Goal: Task Accomplishment & Management: Manage account settings

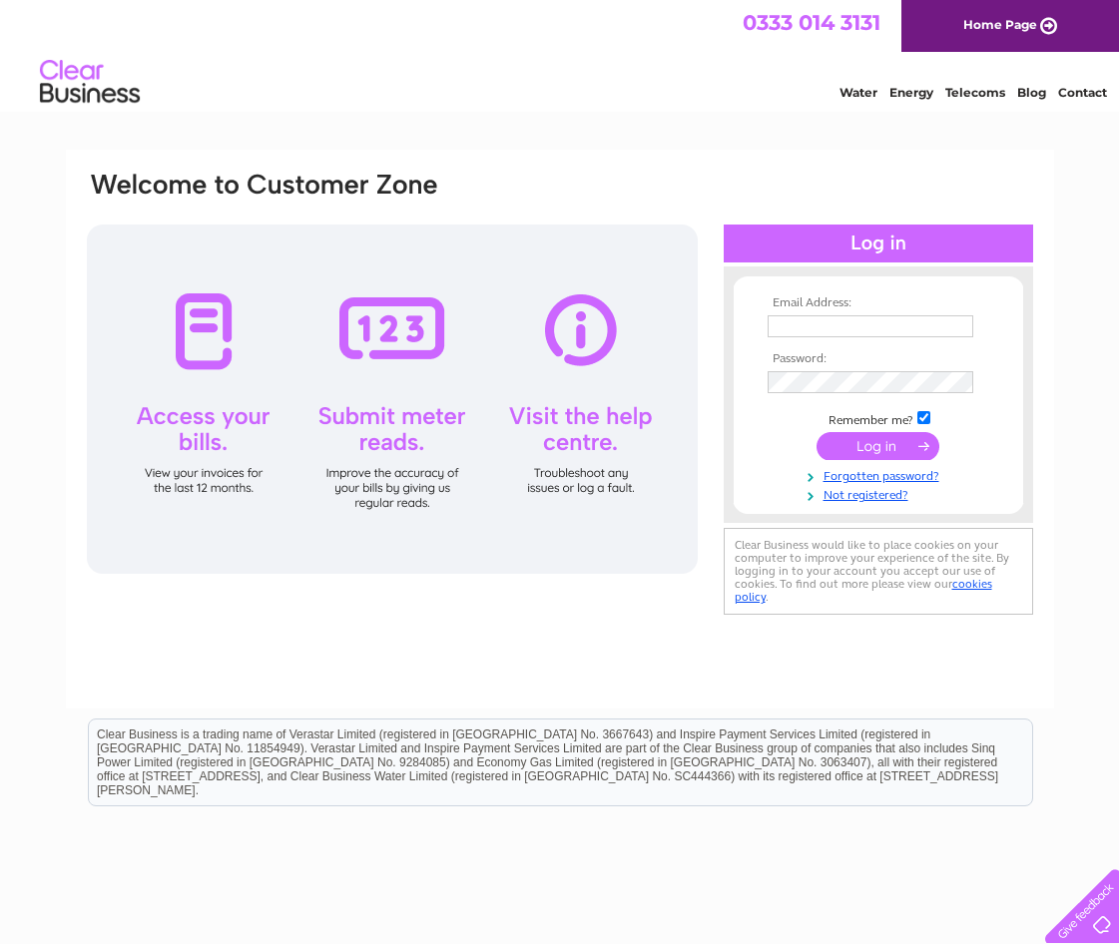
type input "andrew@crudenbaygolfclub.co.uk"
click at [876, 454] on input "submit" at bounding box center [877, 446] width 123 height 28
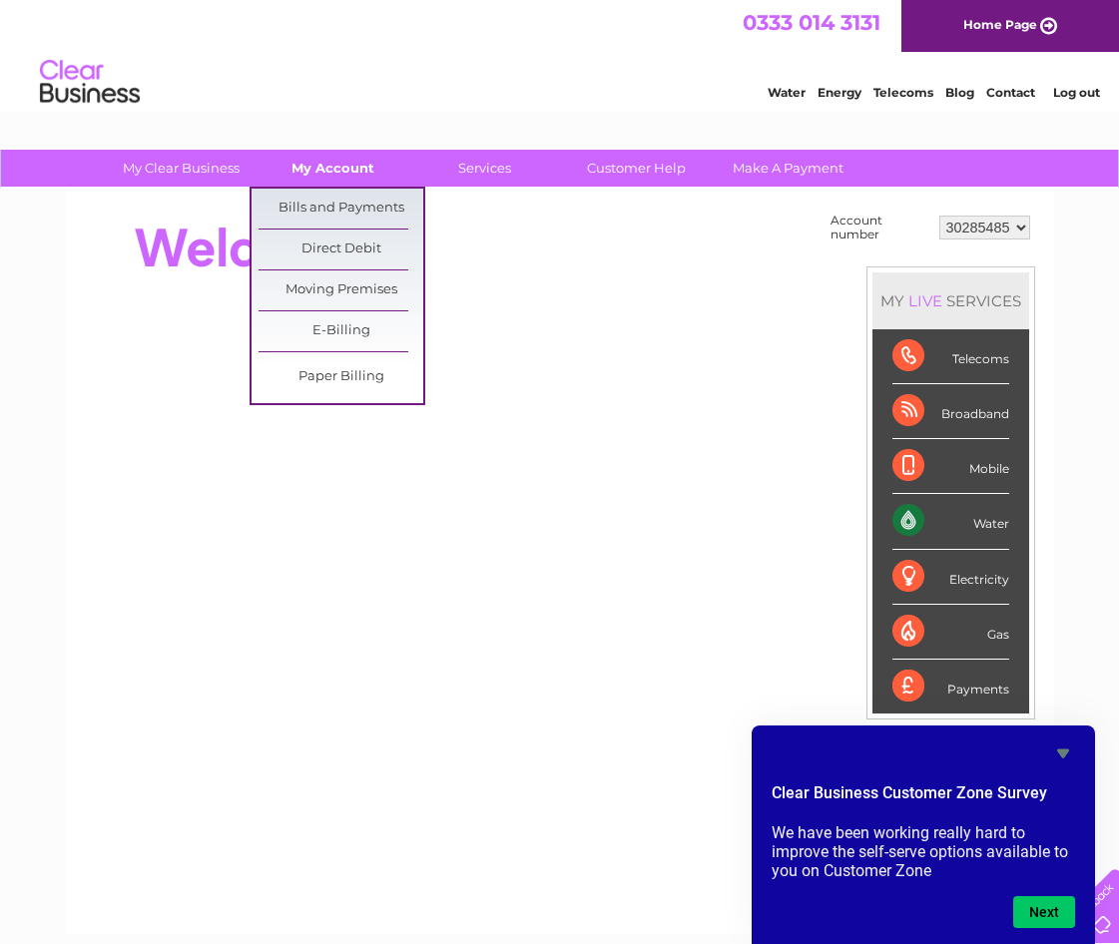
click at [347, 163] on link "My Account" at bounding box center [333, 168] width 165 height 37
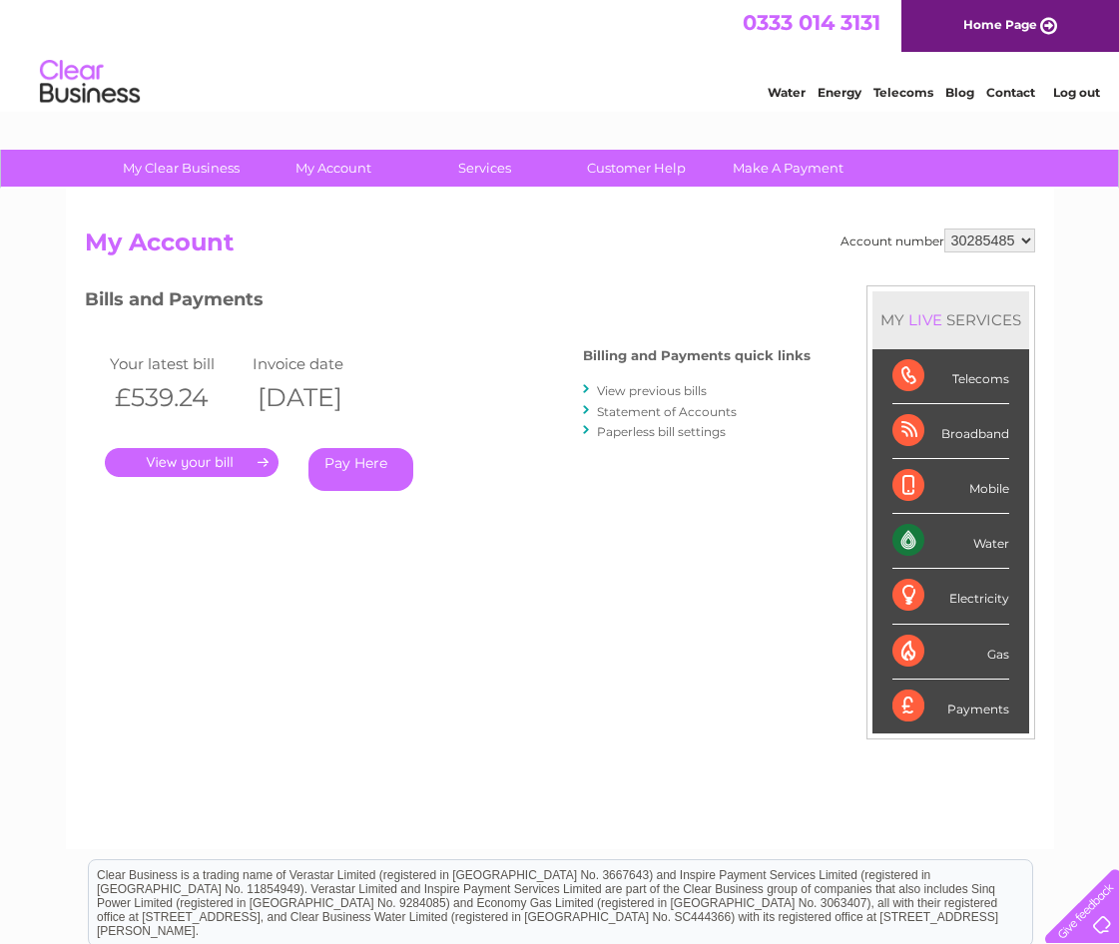
click at [185, 465] on link "." at bounding box center [192, 462] width 174 height 29
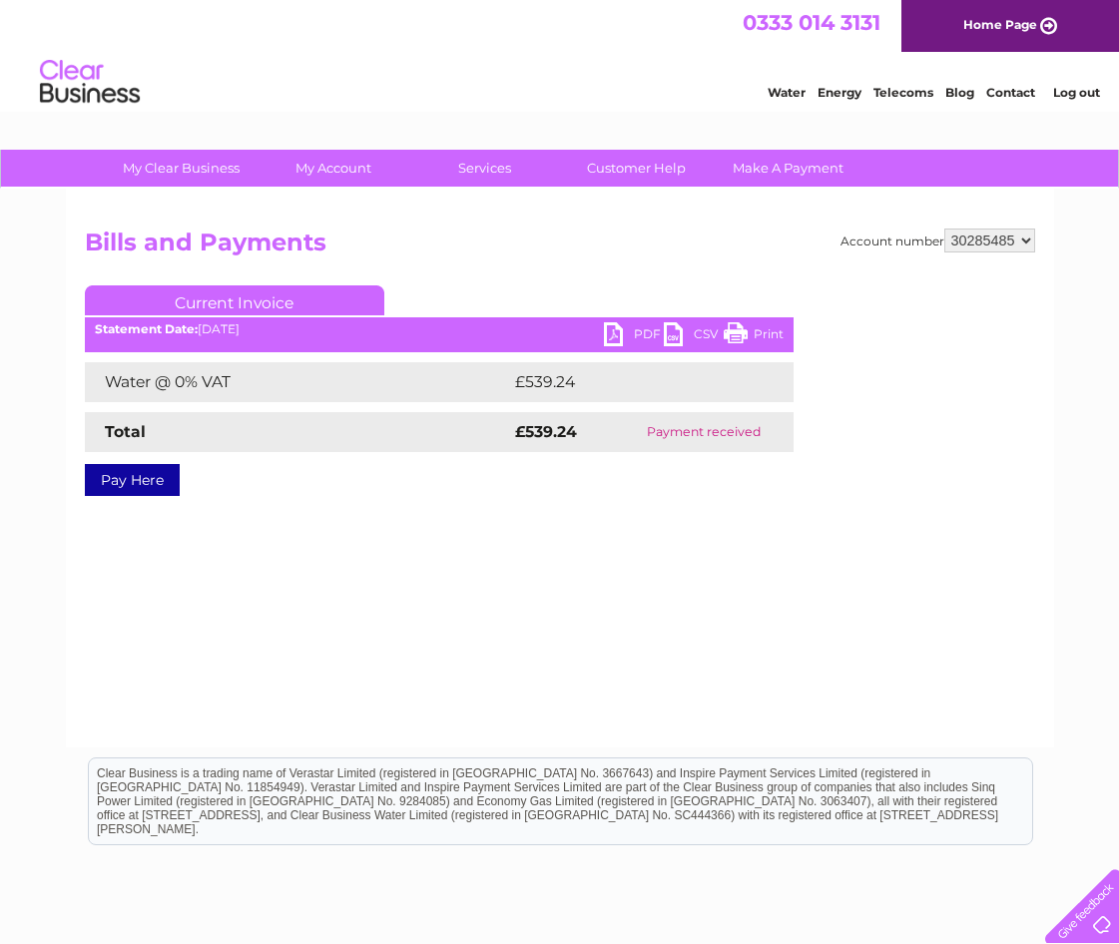
click at [644, 333] on link "PDF" at bounding box center [634, 336] width 60 height 29
